Goal: Check status: Check status

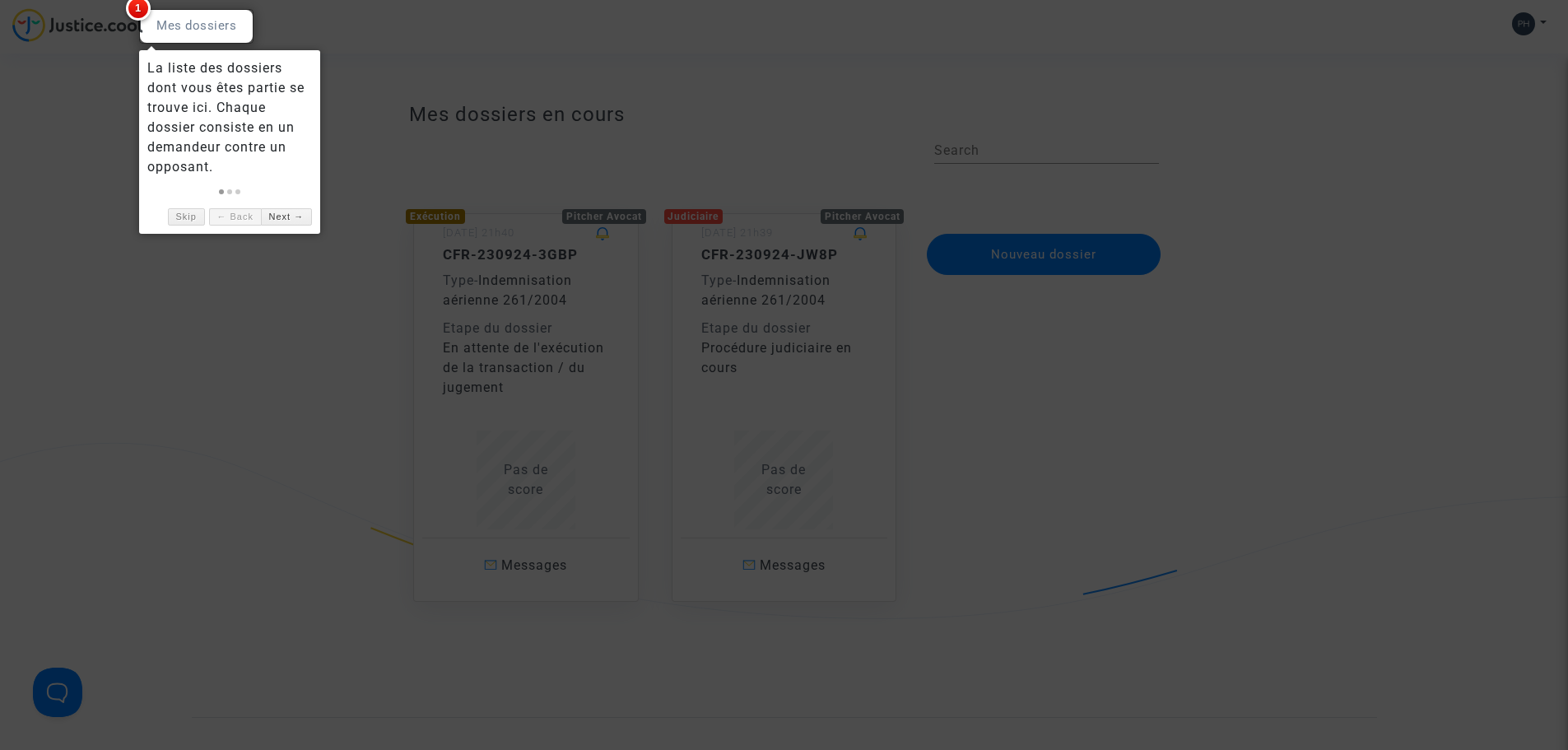
click at [252, 282] on div at bounding box center [784, 375] width 1568 height 750
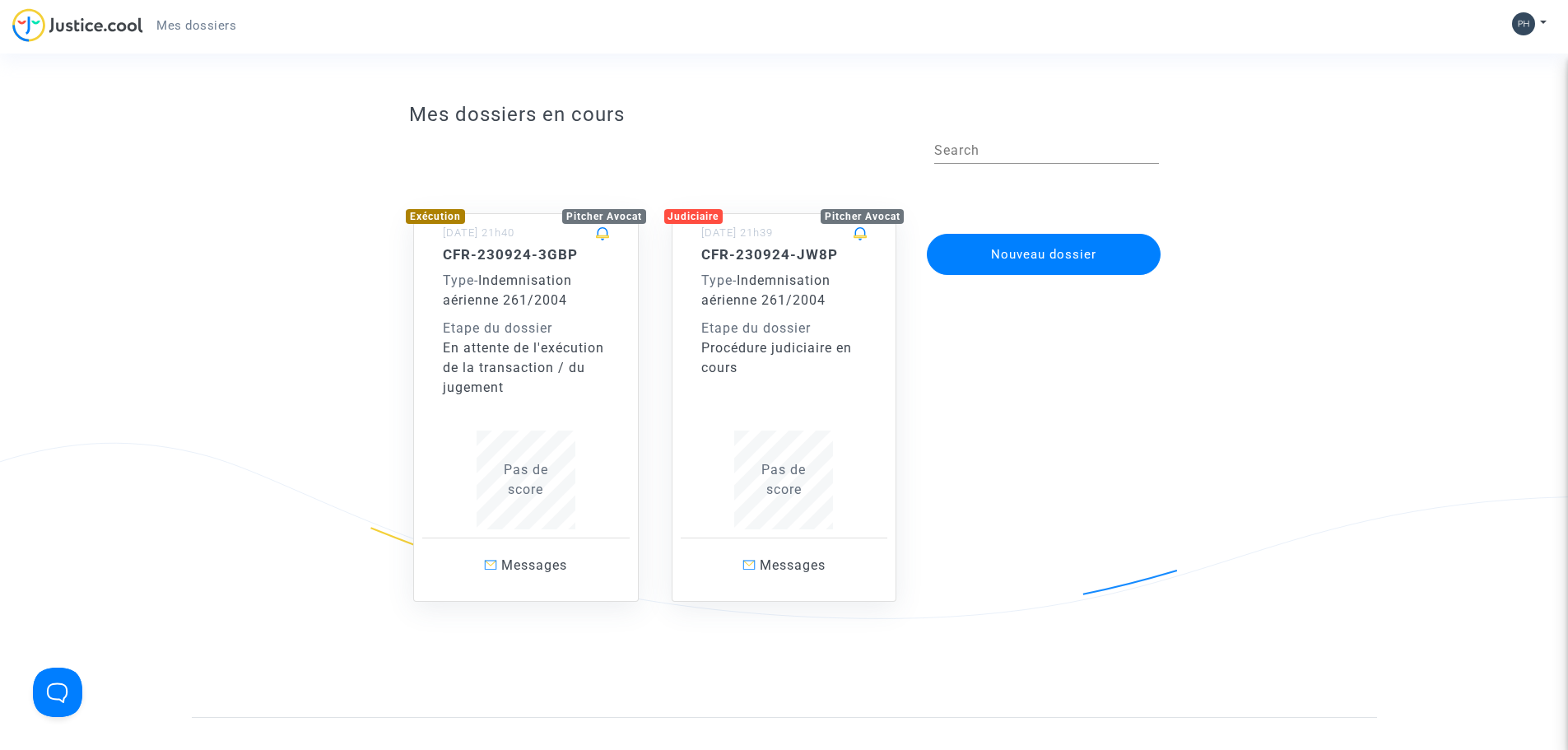
click at [764, 335] on div "Etape du dossier" at bounding box center [784, 328] width 166 height 20
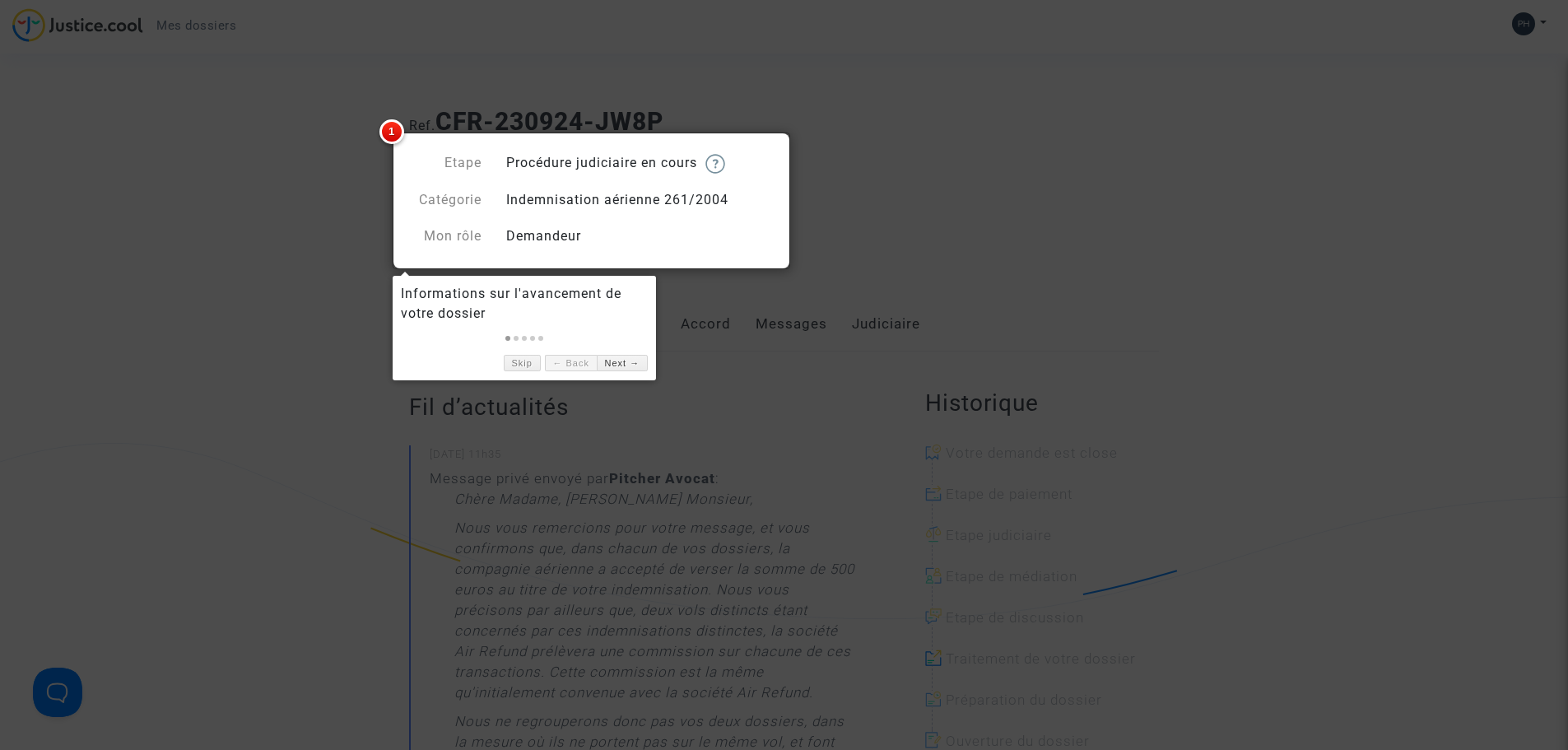
click at [390, 131] on span "1" at bounding box center [392, 132] width 25 height 25
click at [348, 218] on div at bounding box center [784, 375] width 1568 height 750
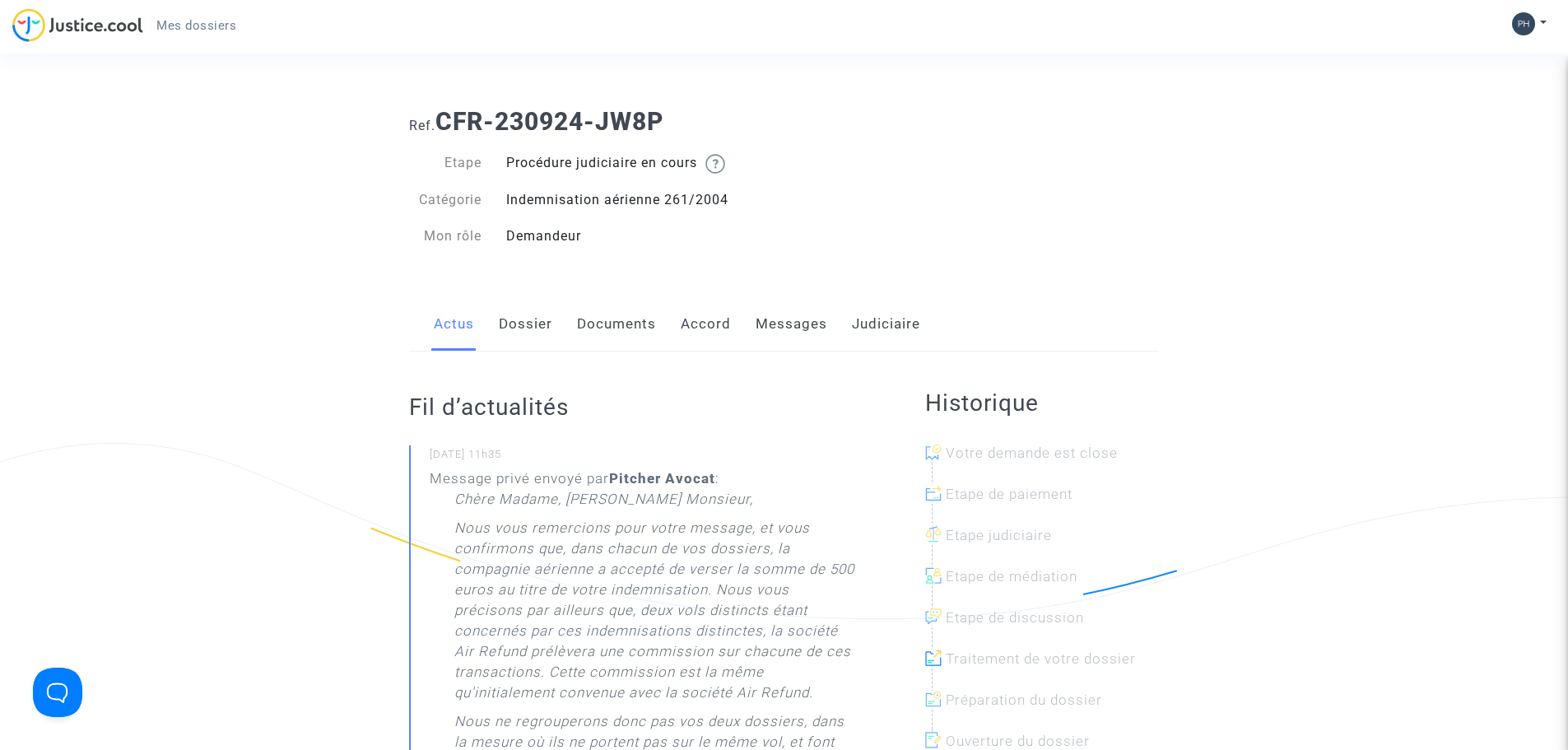
click at [190, 22] on span "Mes dossiers" at bounding box center [196, 26] width 80 height 15
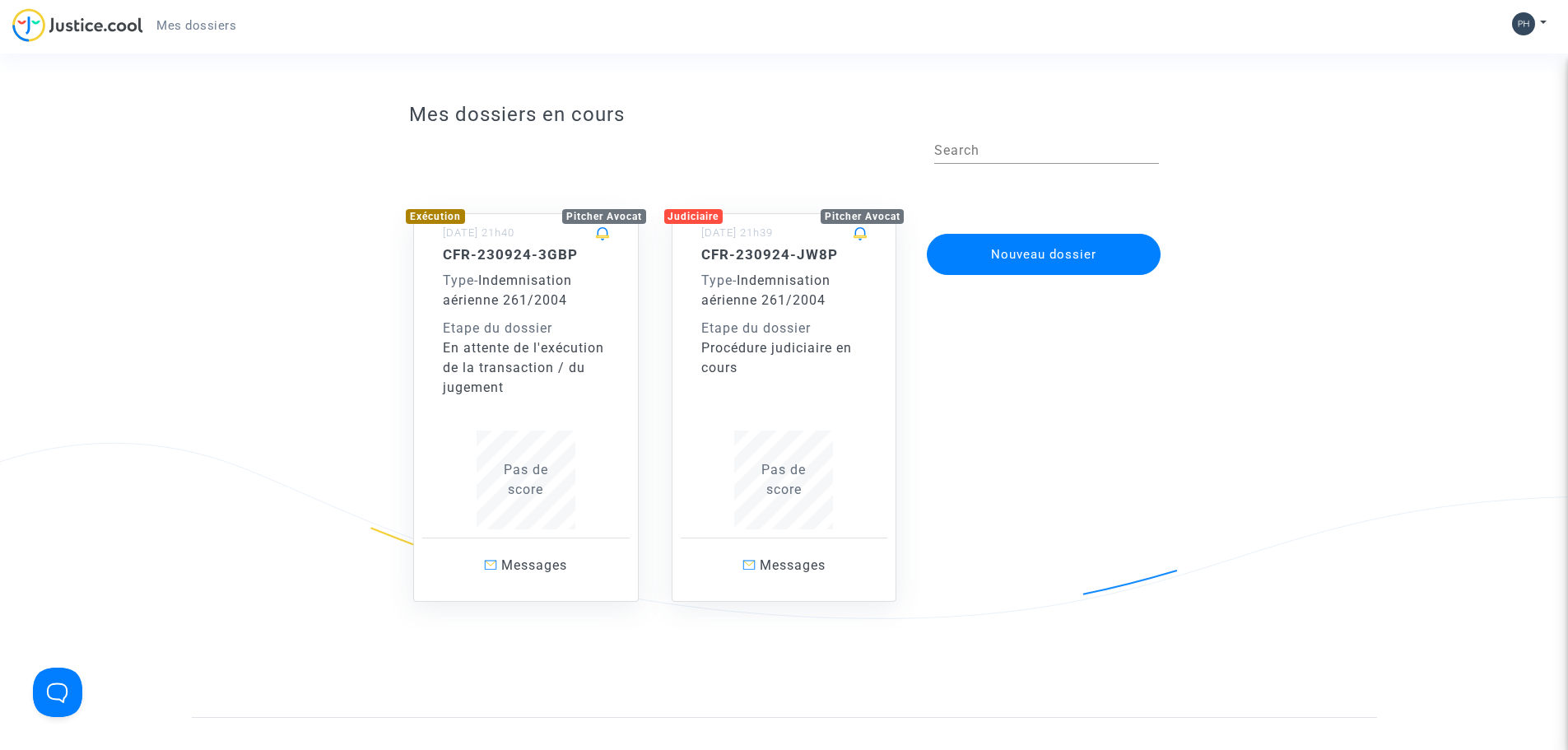
click at [524, 344] on div "En attente de l'exécution de la transaction / du jugement" at bounding box center [526, 368] width 166 height 59
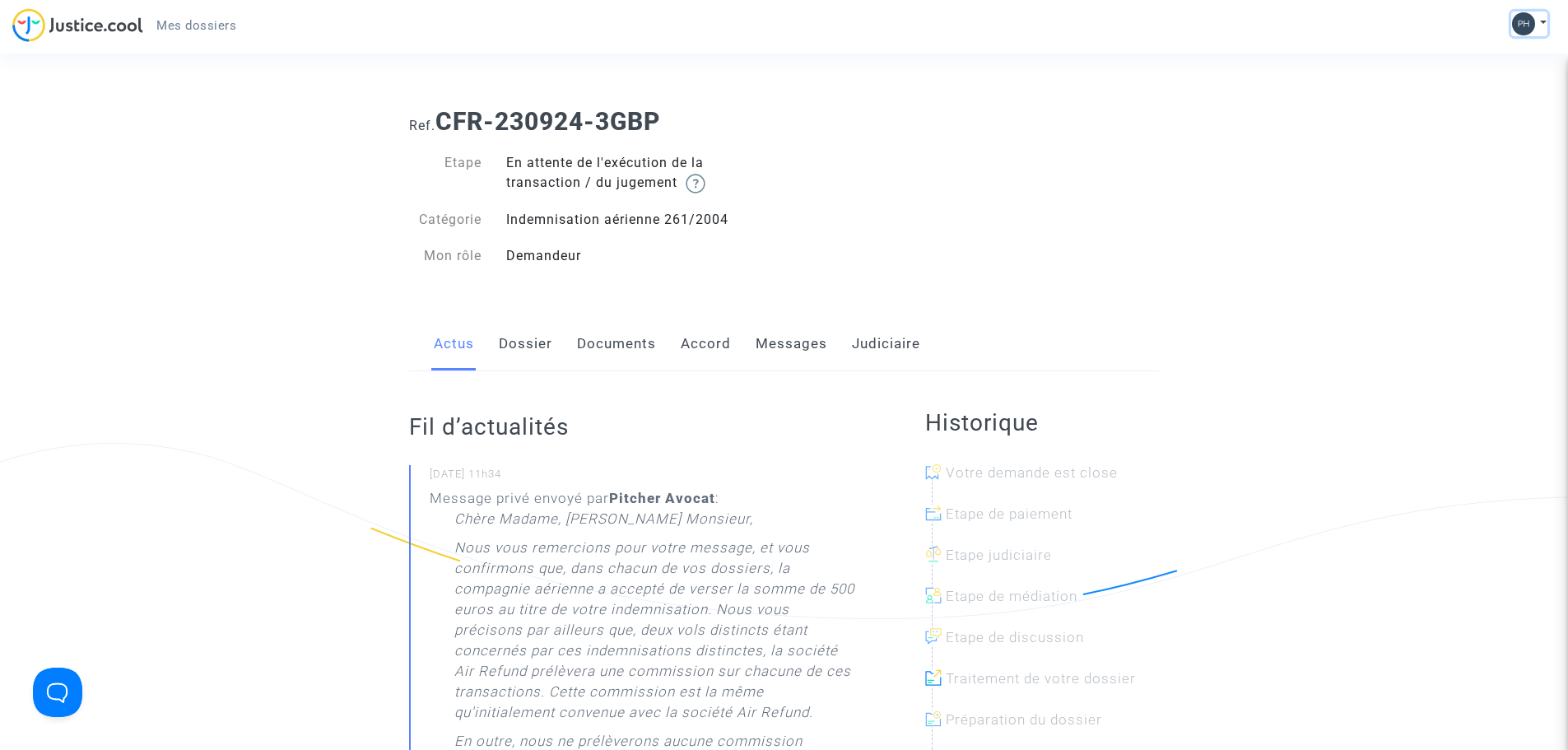
click at [1538, 16] on button at bounding box center [1530, 24] width 36 height 25
click at [1476, 111] on link "Déconnexion" at bounding box center [1481, 111] width 130 height 27
